Goal: Information Seeking & Learning: Learn about a topic

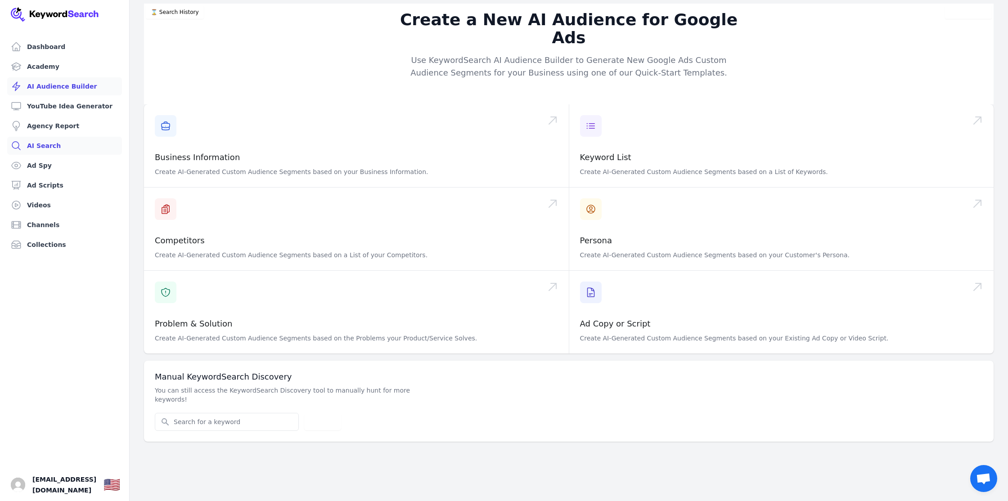
click at [50, 143] on link "AI Search" at bounding box center [64, 146] width 115 height 18
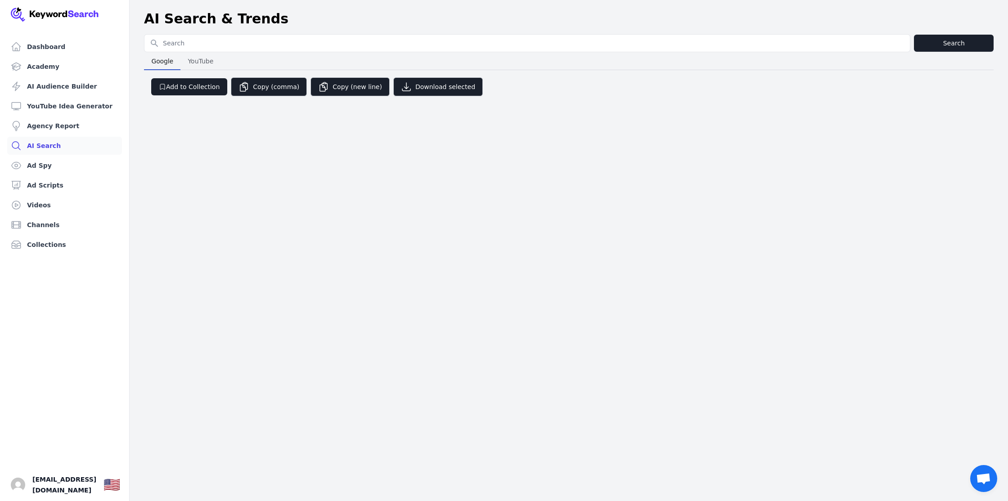
click at [216, 60] on button "YouTube YouTube" at bounding box center [201, 61] width 40 height 18
click at [216, 41] on input "Search for YouTube Keywords" at bounding box center [528, 43] width 766 height 17
type input "[DEMOGRAPHIC_DATA] edm music"
click at [154, 57] on span "Google" at bounding box center [162, 61] width 29 height 13
select select "50"
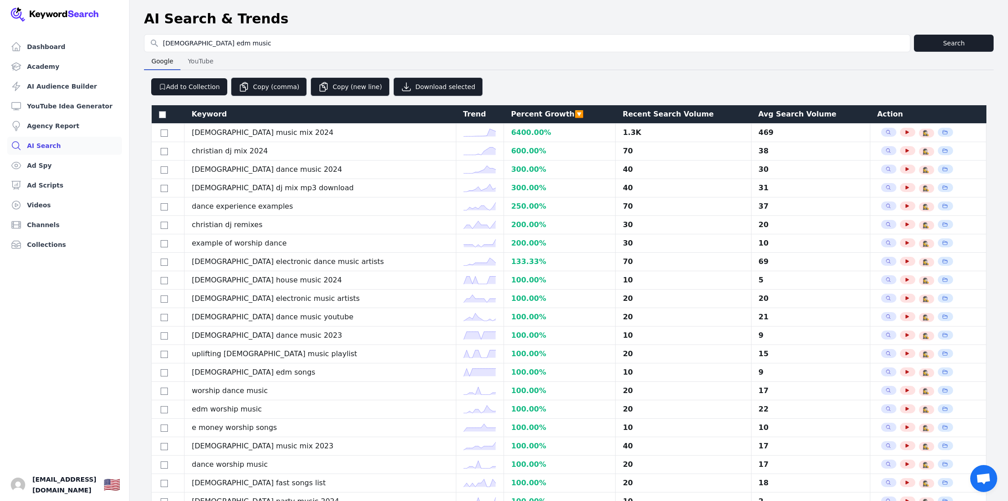
click at [623, 116] on div "Recent Search Volume" at bounding box center [683, 114] width 121 height 11
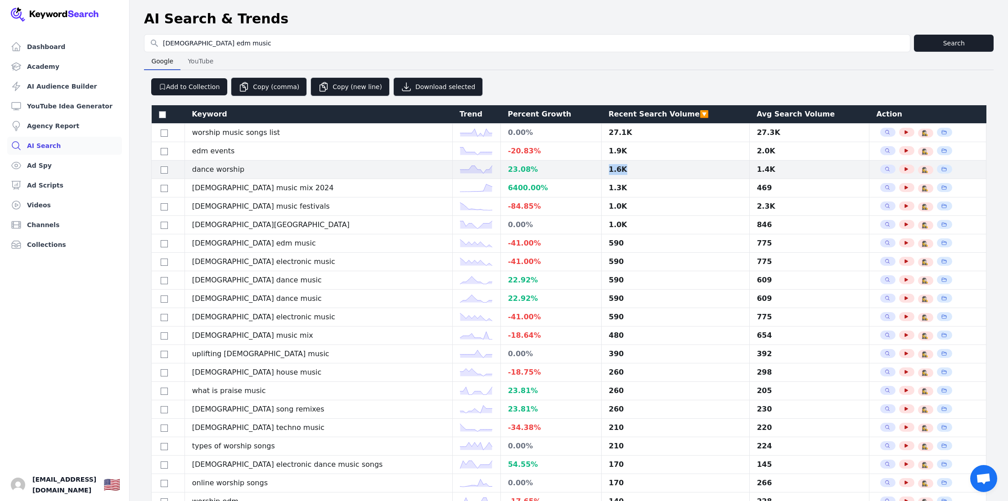
drag, startPoint x: 606, startPoint y: 172, endPoint x: 573, endPoint y: 172, distance: 33.3
click at [601, 172] on td "1.6K" at bounding box center [675, 170] width 148 height 18
copy div "1.6K"
drag, startPoint x: 251, startPoint y: 167, endPoint x: 192, endPoint y: 168, distance: 59.0
click at [192, 168] on td "dance worship" at bounding box center [319, 170] width 268 height 18
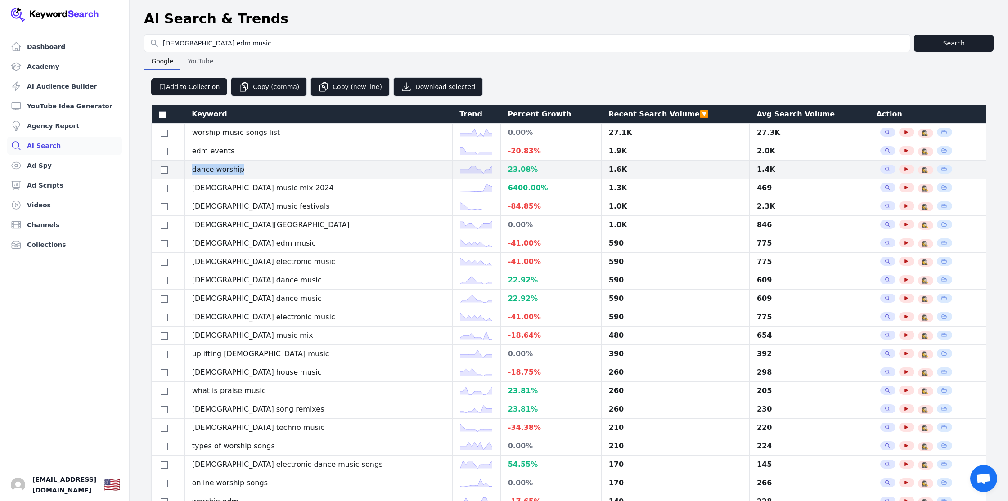
copy td "dance worship"
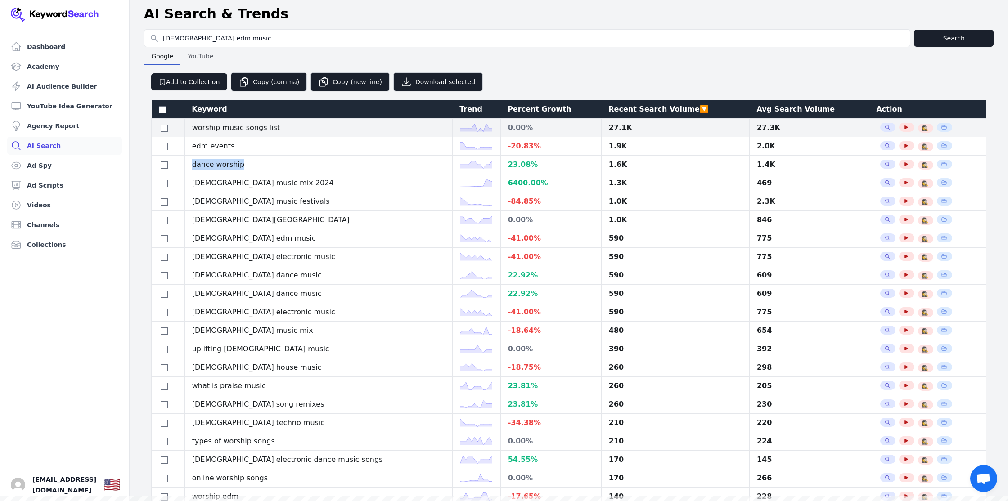
scroll to position [6, 0]
